Goal: Task Accomplishment & Management: Use online tool/utility

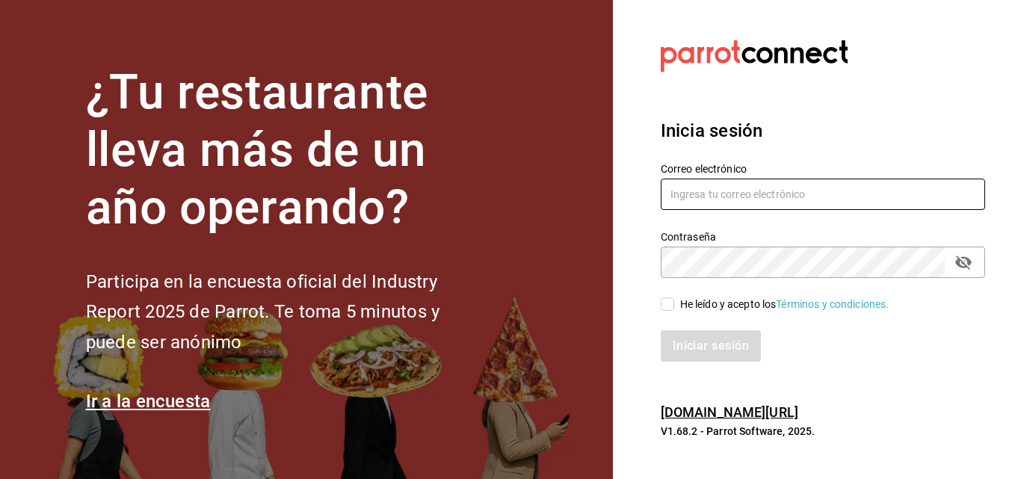
click at [785, 193] on input "text" at bounding box center [822, 194] width 324 height 31
type input "[EMAIL_ADDRESS][DOMAIN_NAME]"
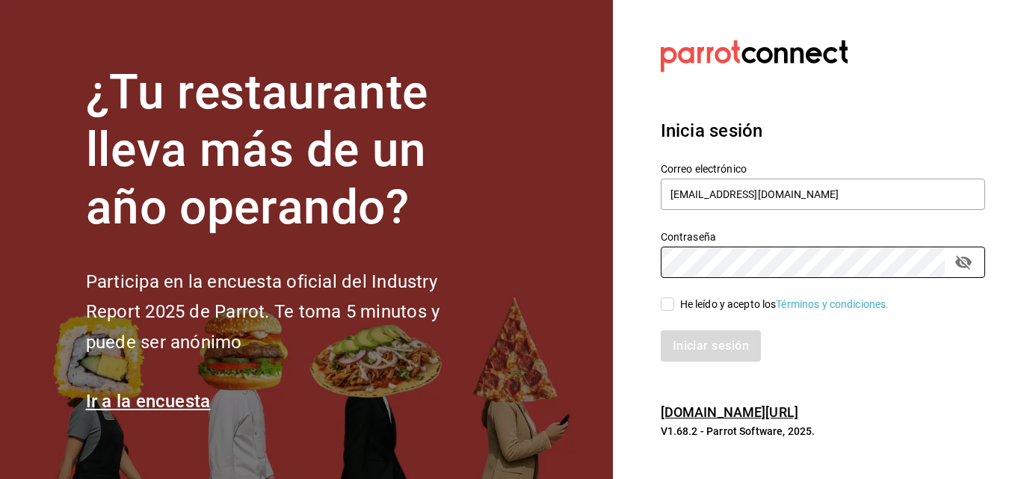
click at [722, 304] on div "He leído y acepto los Términos y condiciones." at bounding box center [784, 305] width 209 height 16
click at [674, 304] on input "He leído y acepto los Términos y condiciones." at bounding box center [666, 303] width 13 height 13
checkbox input "true"
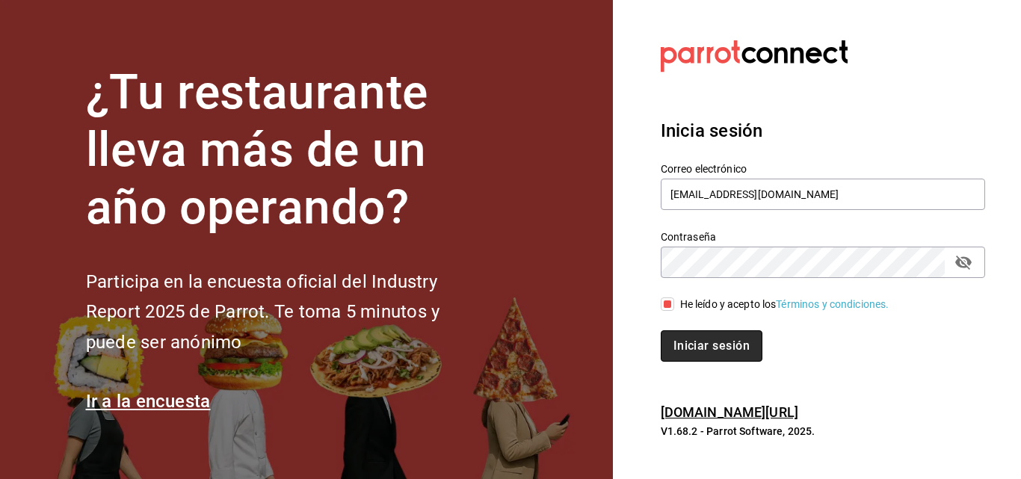
click at [702, 340] on button "Iniciar sesión" at bounding box center [711, 345] width 102 height 31
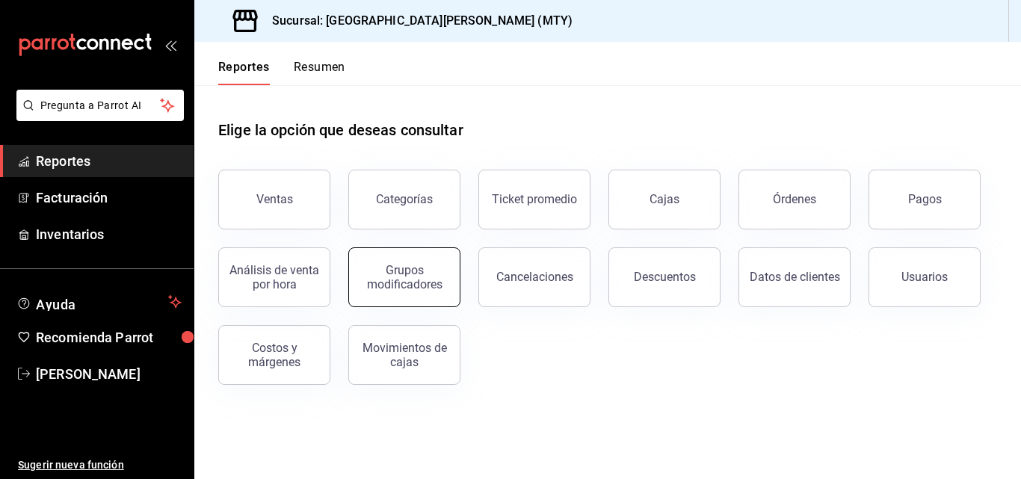
click at [402, 270] on div "Grupos modificadores" at bounding box center [404, 277] width 93 height 28
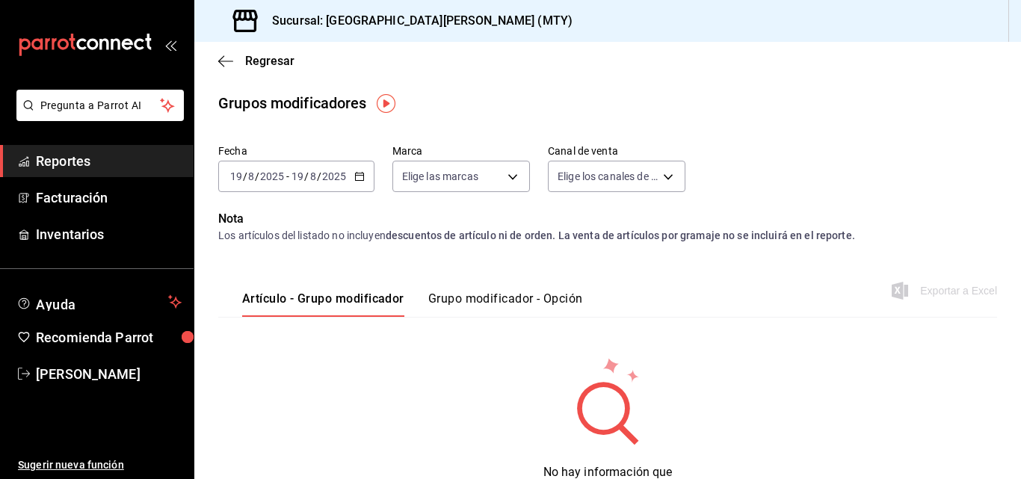
click at [365, 180] on div "2025-08-19 19 / 8 / 2025 - 2025-08-19 19 / 8 / 2025" at bounding box center [296, 176] width 156 height 31
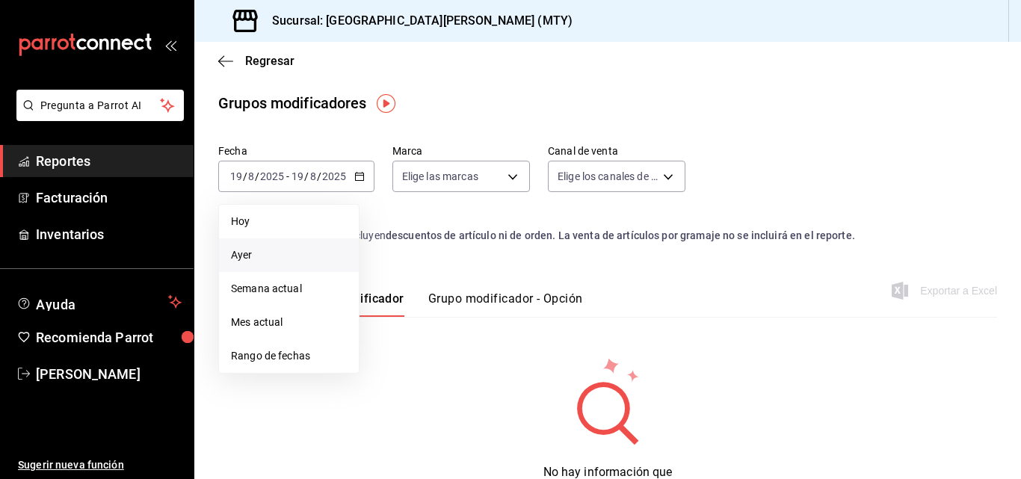
click at [285, 267] on li "Ayer" at bounding box center [289, 255] width 140 height 34
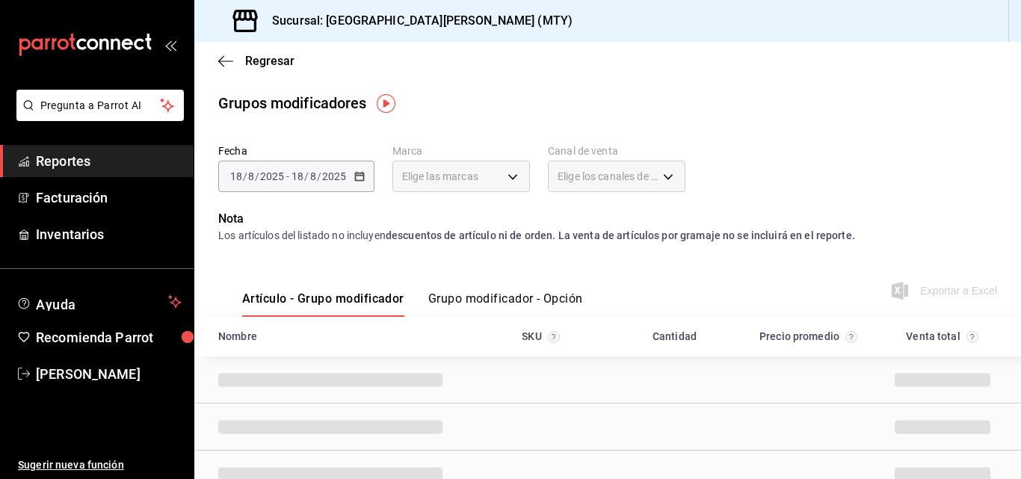
click at [473, 303] on button "Grupo modificador - Opción" at bounding box center [505, 303] width 155 height 25
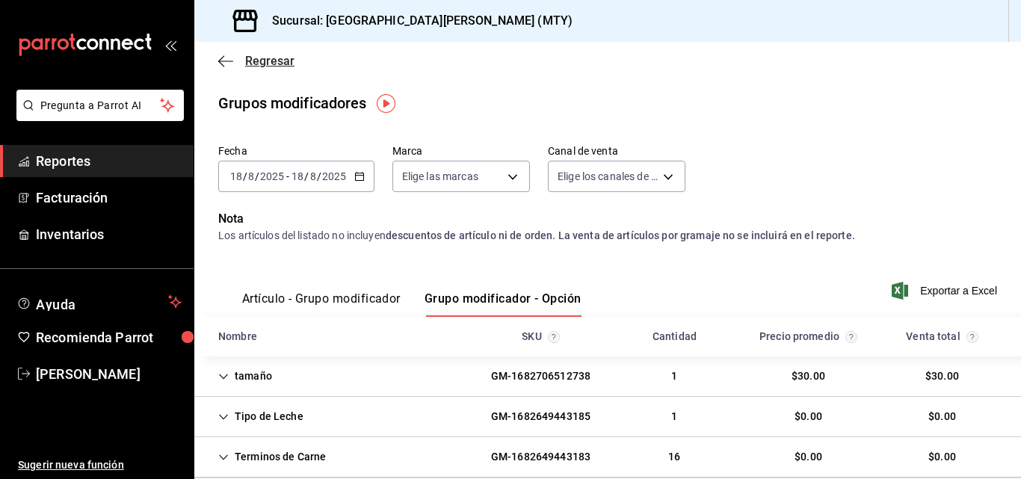
click at [222, 62] on icon "button" at bounding box center [225, 61] width 15 height 13
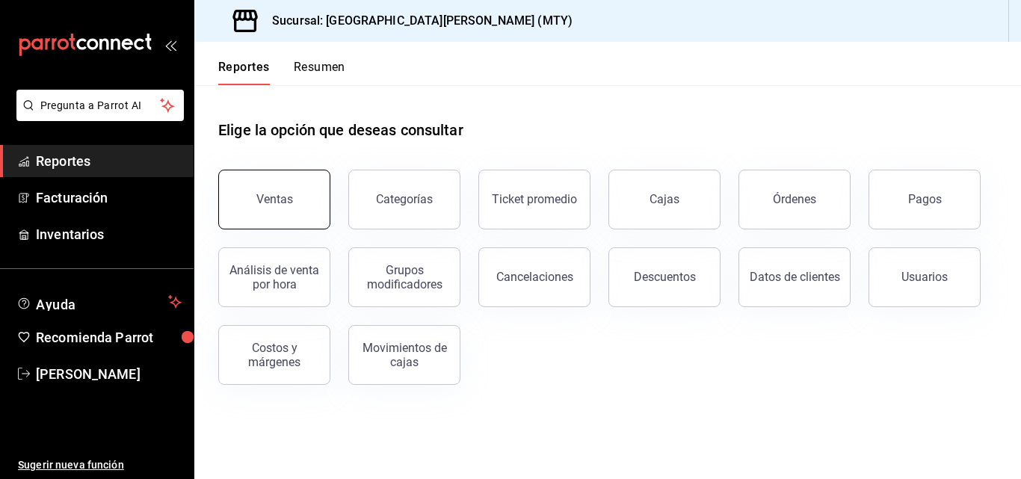
click at [299, 204] on button "Ventas" at bounding box center [274, 200] width 112 height 60
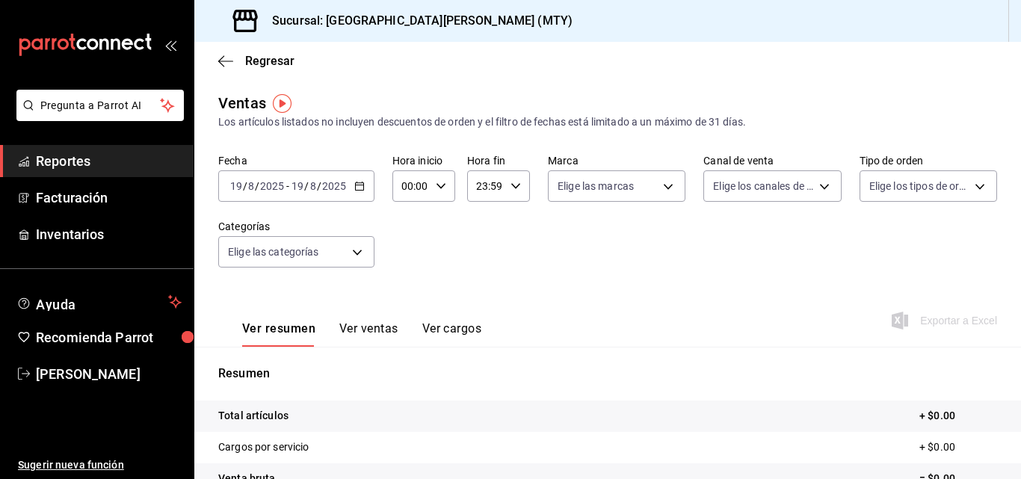
click at [359, 198] on div "2025-08-19 19 / 8 / 2025 - 2025-08-19 19 / 8 / 2025" at bounding box center [296, 185] width 156 height 31
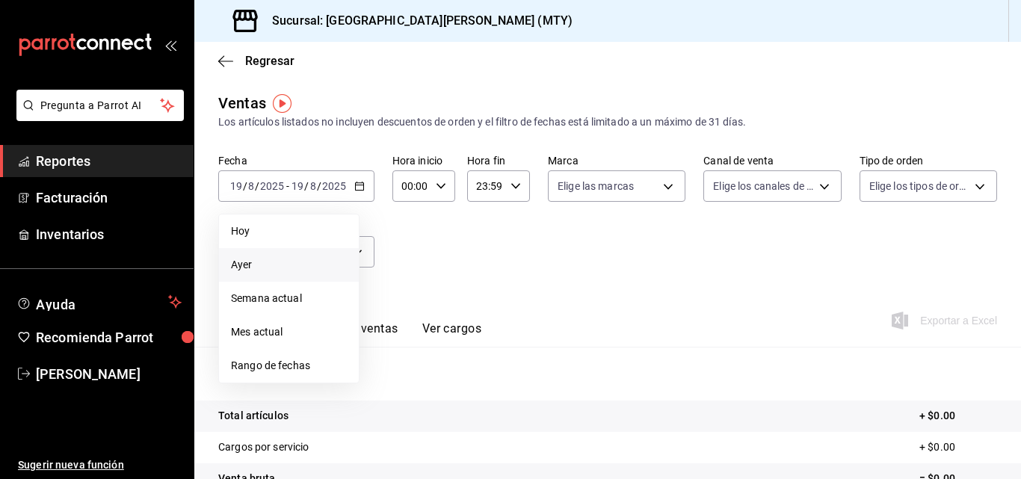
click at [267, 260] on span "Ayer" at bounding box center [289, 265] width 116 height 16
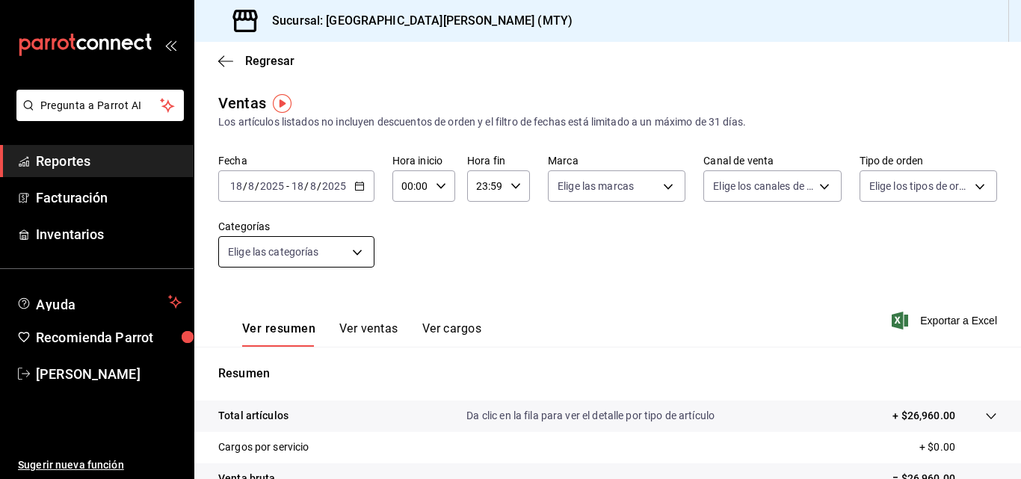
click at [290, 243] on body "Pregunta a Parrot AI Reportes Facturación Inventarios Ayuda Recomienda Parrot M…" at bounding box center [510, 239] width 1021 height 479
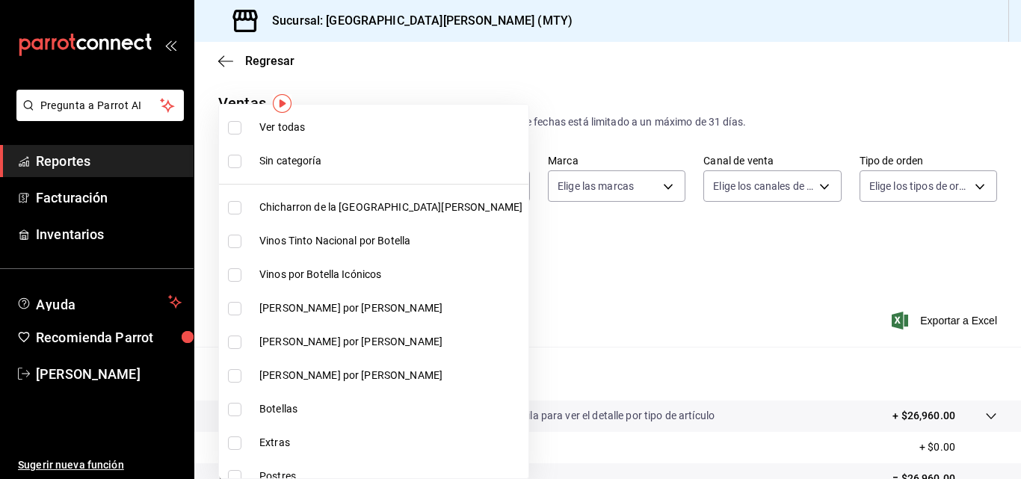
click at [291, 206] on span "Chicharron de la San Juan" at bounding box center [390, 207] width 263 height 16
type input "f0f1c746-f3c3-4ccc-a6c7-92491a04bd66"
checkbox input "true"
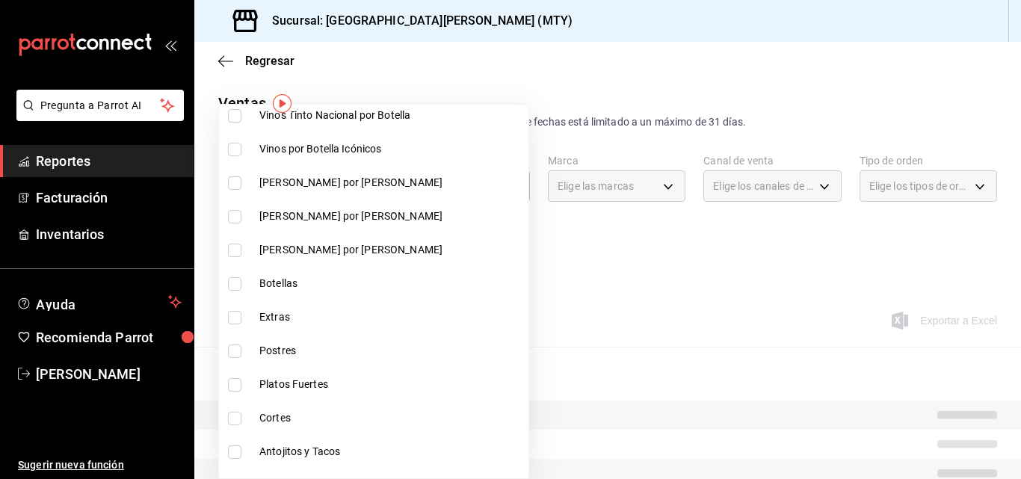
scroll to position [140, 0]
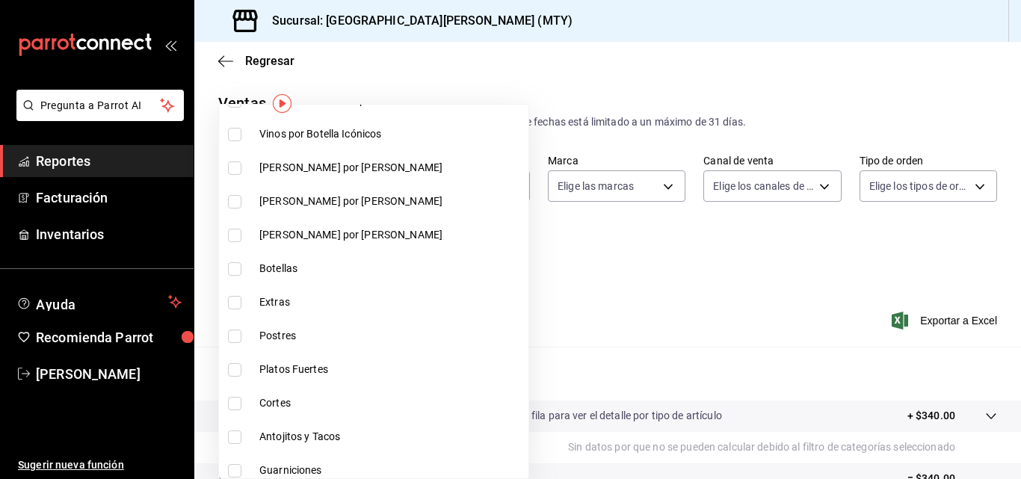
click at [294, 315] on li "Extras" at bounding box center [373, 302] width 309 height 34
type input "f0f1c746-f3c3-4ccc-a6c7-92491a04bd66,ce59e6b0-fd83-4b10-87da-79468a59da8e"
checkbox input "true"
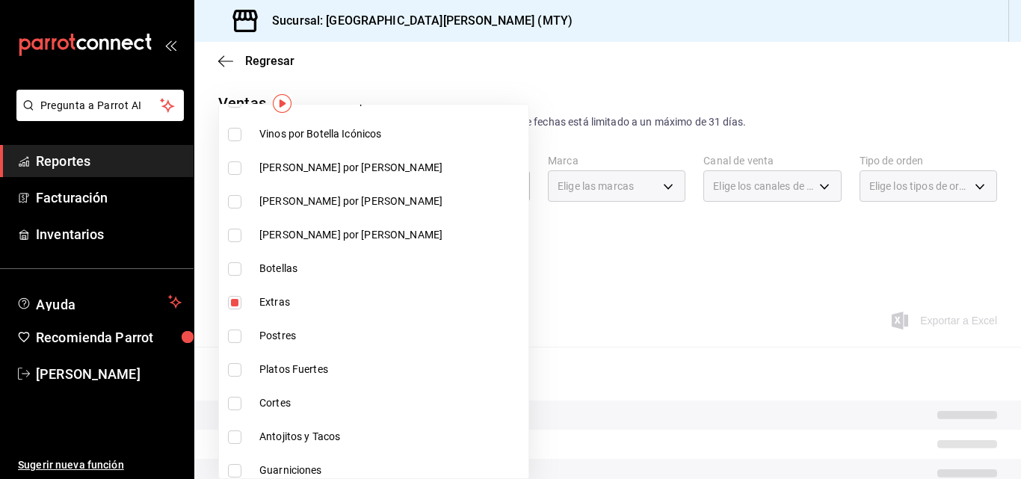
click at [289, 346] on li "Postres" at bounding box center [373, 336] width 309 height 34
type input "f0f1c746-f3c3-4ccc-a6c7-92491a04bd66,ce59e6b0-fd83-4b10-87da-79468a59da8e"
checkbox input "false"
click at [288, 365] on span "Platos Fuertes" at bounding box center [390, 370] width 263 height 16
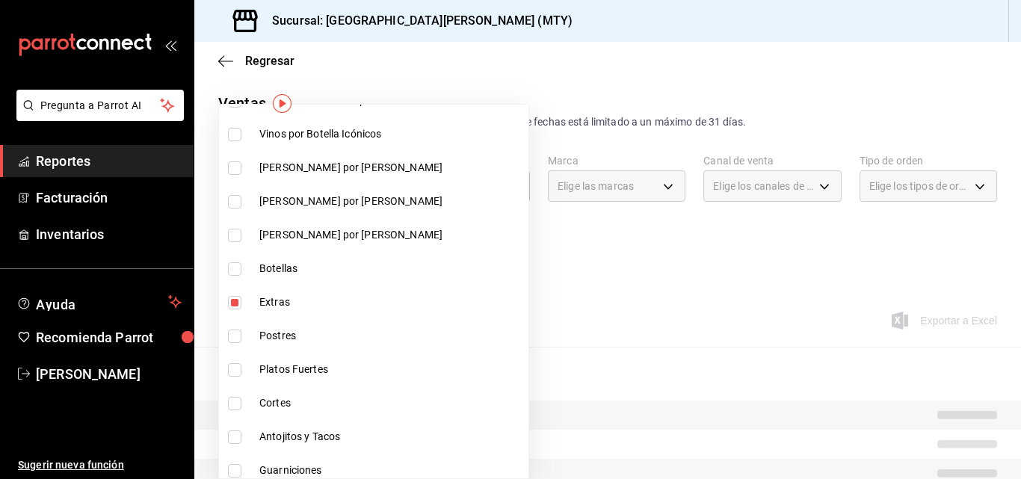
type input "f0f1c746-f3c3-4ccc-a6c7-92491a04bd66,ce59e6b0-fd83-4b10-87da-79468a59da8e,eeea1…"
checkbox input "true"
drag, startPoint x: 295, startPoint y: 335, endPoint x: 256, endPoint y: 344, distance: 40.6
click at [256, 344] on li "Postres" at bounding box center [373, 336] width 309 height 34
type input "f0f1c746-f3c3-4ccc-a6c7-92491a04bd66,ce59e6b0-fd83-4b10-87da-79468a59da8e,eeea1…"
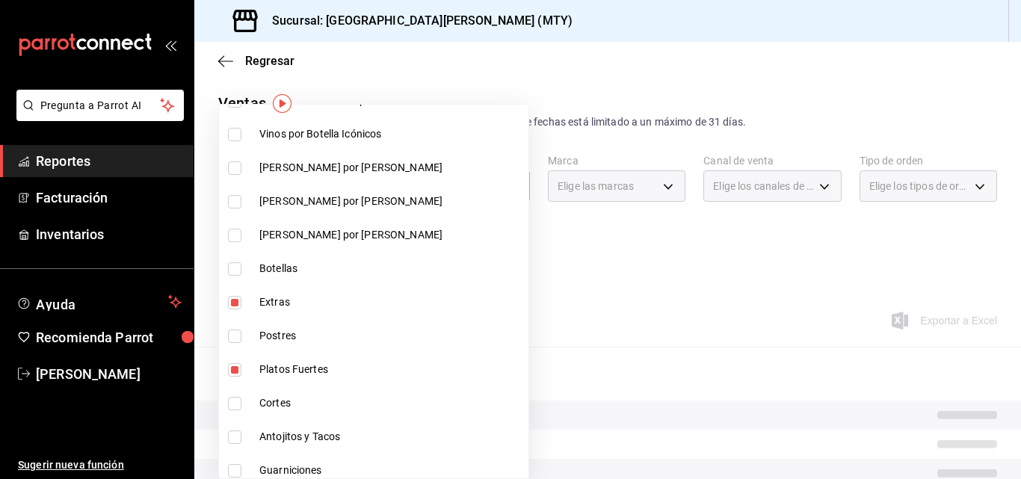
checkbox input "true"
click at [267, 405] on span "Cortes" at bounding box center [390, 403] width 263 height 16
type input "f0f1c746-f3c3-4ccc-a6c7-92491a04bd66,ce59e6b0-fd83-4b10-87da-79468a59da8e,eeea1…"
checkbox input "true"
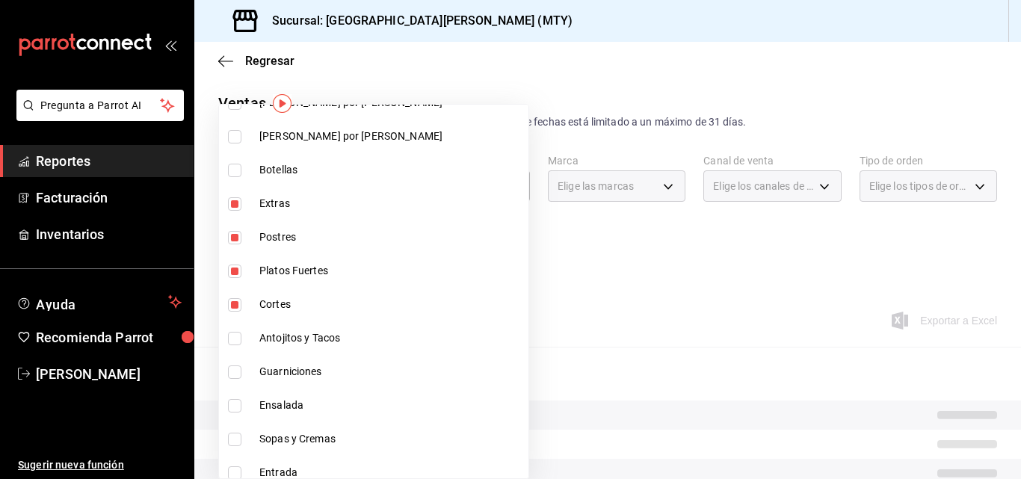
scroll to position [248, 0]
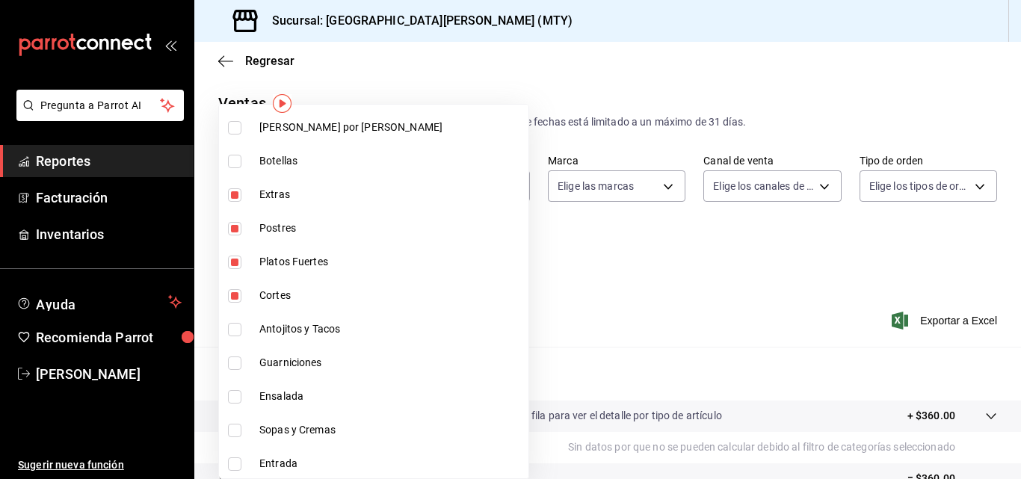
drag, startPoint x: 261, startPoint y: 321, endPoint x: 264, endPoint y: 338, distance: 18.2
click at [264, 338] on li "Antojitos y Tacos" at bounding box center [373, 329] width 309 height 34
type input "f0f1c746-f3c3-4ccc-a6c7-92491a04bd66,ce59e6b0-fd83-4b10-87da-79468a59da8e,eeea1…"
checkbox input "true"
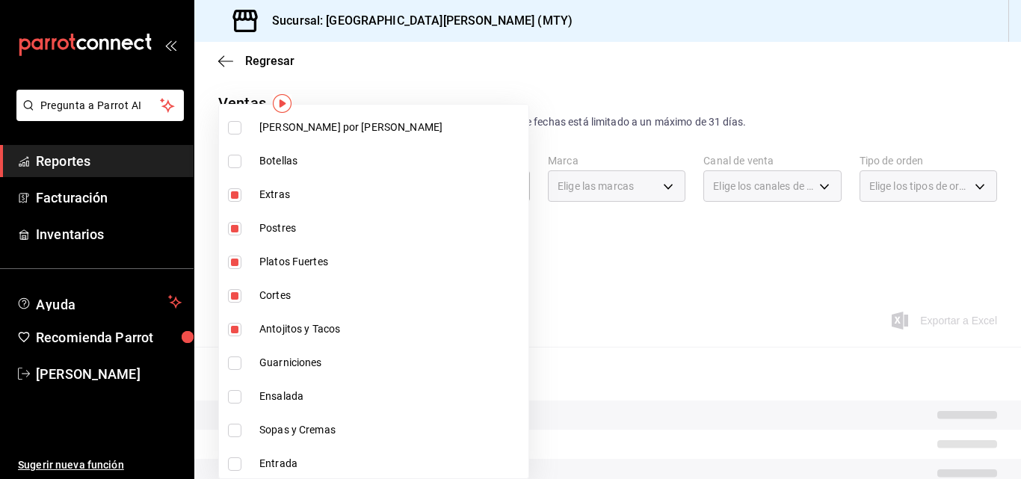
click at [264, 365] on span "Guarniciones" at bounding box center [390, 363] width 263 height 16
type input "f0f1c746-f3c3-4ccc-a6c7-92491a04bd66,ce59e6b0-fd83-4b10-87da-79468a59da8e,eeea1…"
checkbox input "true"
click at [256, 395] on li "Ensalada" at bounding box center [373, 397] width 309 height 34
type input "f0f1c746-f3c3-4ccc-a6c7-92491a04bd66,ce59e6b0-fd83-4b10-87da-79468a59da8e,eeea1…"
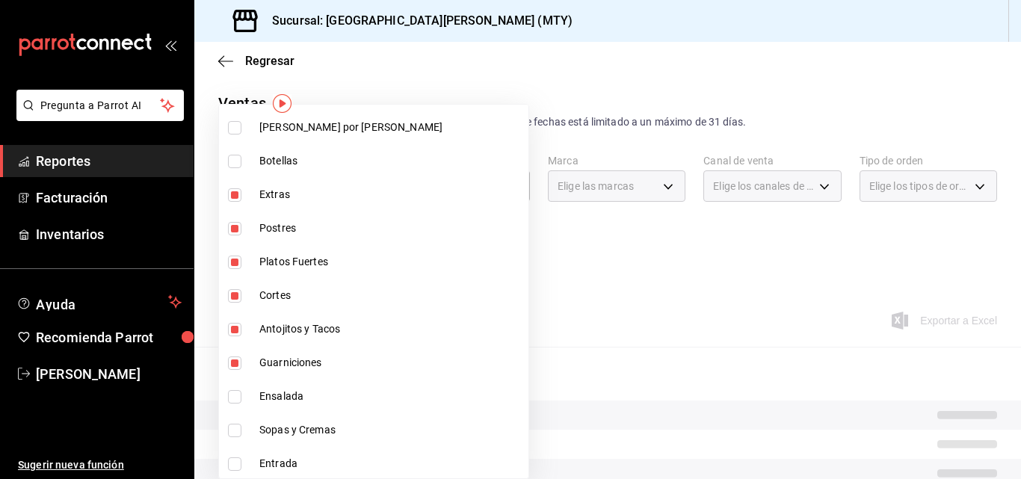
checkbox input "true"
click at [264, 424] on span "Sopas y Cremas" at bounding box center [390, 430] width 263 height 16
type input "f0f1c746-f3c3-4ccc-a6c7-92491a04bd66,ce59e6b0-fd83-4b10-87da-79468a59da8e,eeea1…"
checkbox input "true"
click at [264, 456] on span "Entrada" at bounding box center [390, 464] width 263 height 16
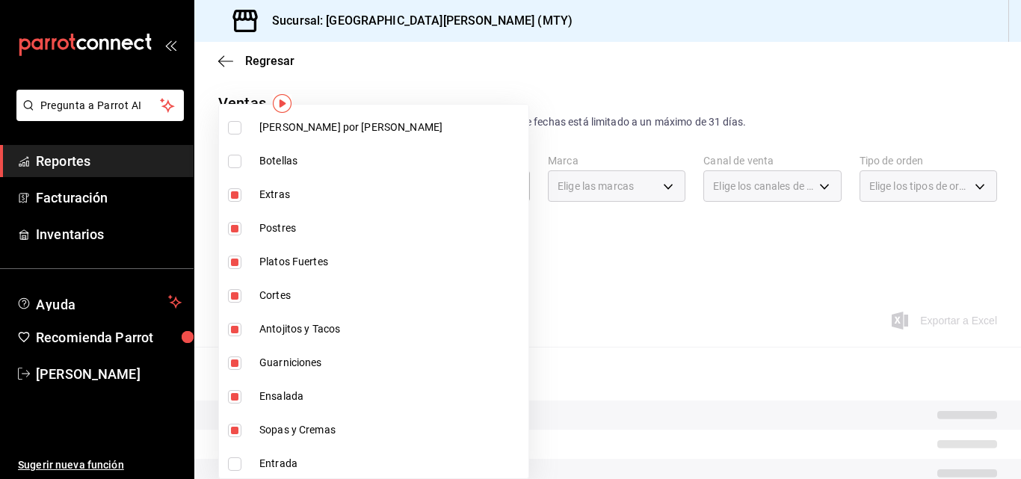
type input "f0f1c746-f3c3-4ccc-a6c7-92491a04bd66,ce59e6b0-fd83-4b10-87da-79468a59da8e,eeea1…"
checkbox input "true"
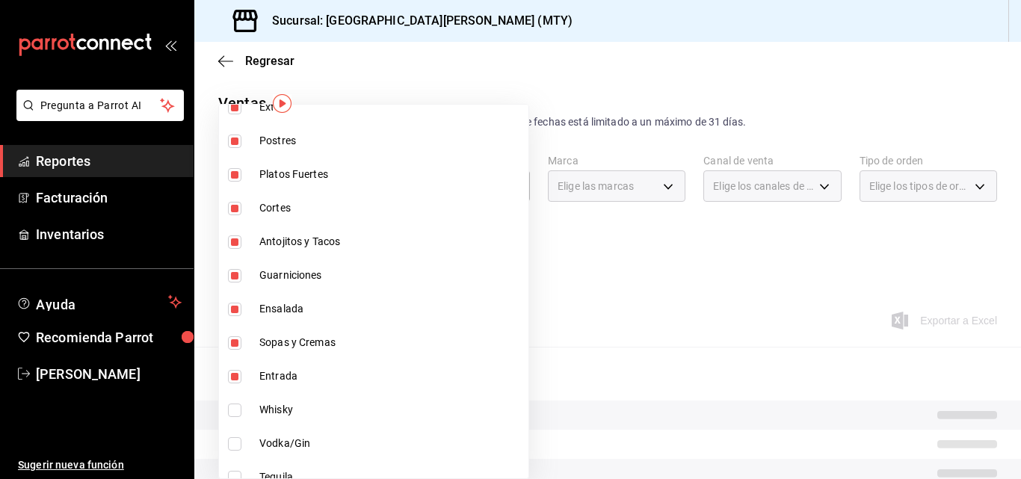
scroll to position [336, 0]
drag, startPoint x: 526, startPoint y: 276, endPoint x: 482, endPoint y: 269, distance: 44.6
click at [482, 269] on div at bounding box center [510, 239] width 1021 height 479
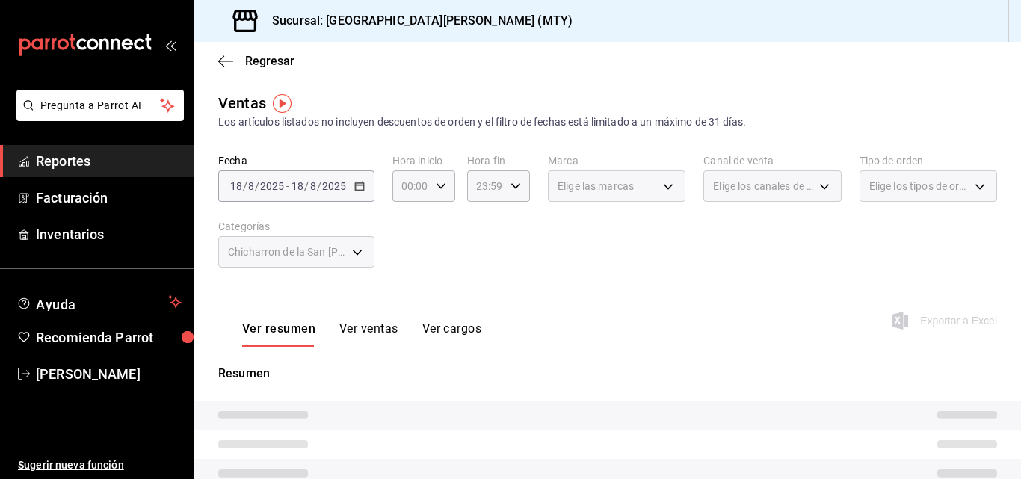
click at [359, 328] on button "Ver ventas" at bounding box center [368, 333] width 59 height 25
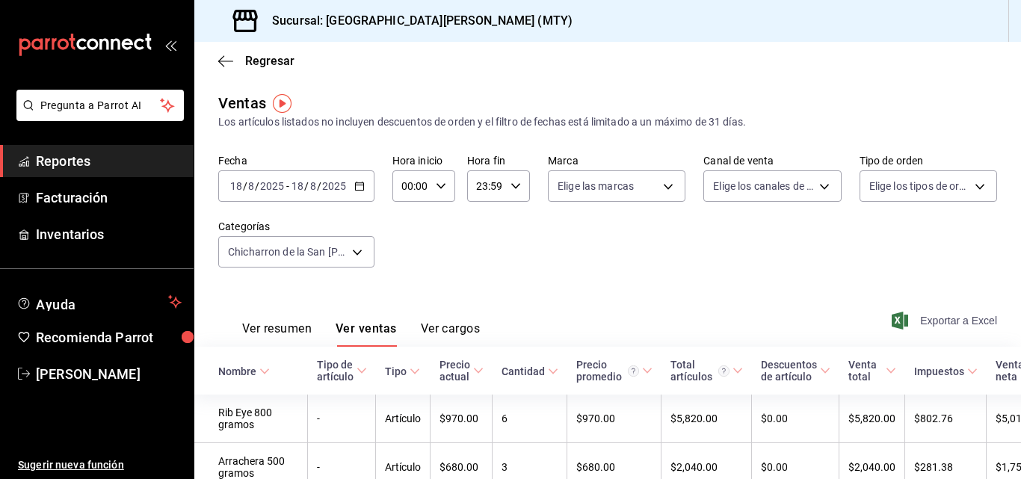
click at [920, 322] on span "Exportar a Excel" at bounding box center [945, 321] width 102 height 18
click at [84, 377] on span "Miros Cajas" at bounding box center [109, 374] width 146 height 20
